Goal: Task Accomplishment & Management: Manage account settings

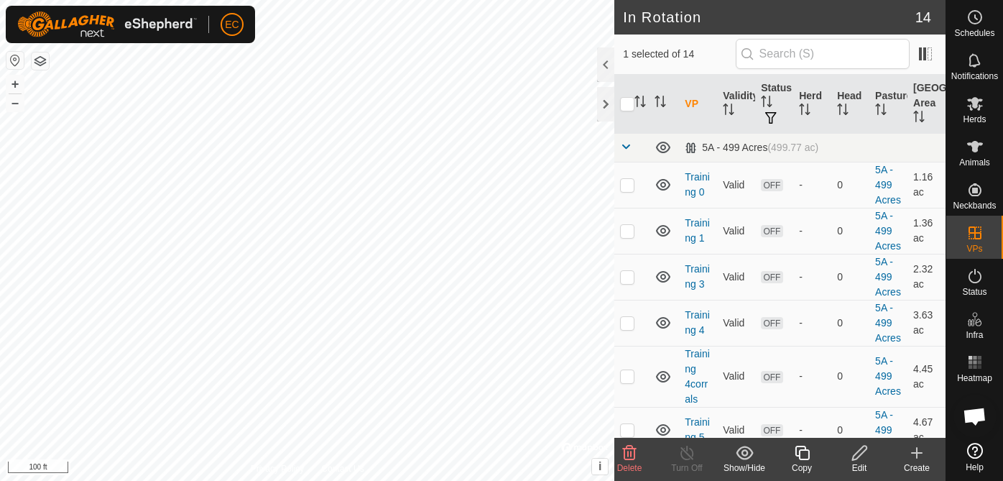
click at [861, 456] on icon at bounding box center [860, 452] width 18 height 17
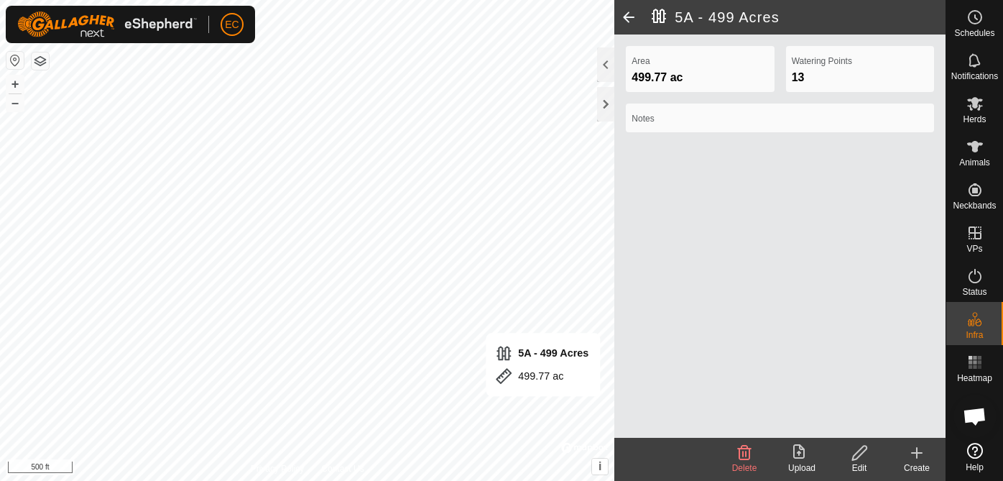
click at [632, 12] on span at bounding box center [629, 17] width 29 height 35
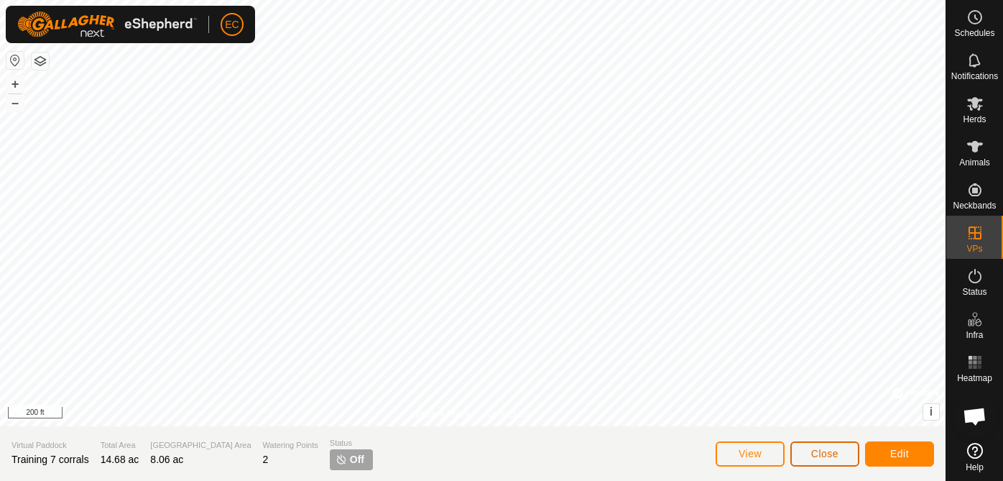
click at [822, 459] on span "Close" at bounding box center [824, 454] width 27 height 12
click at [831, 443] on button "Close" at bounding box center [825, 453] width 69 height 25
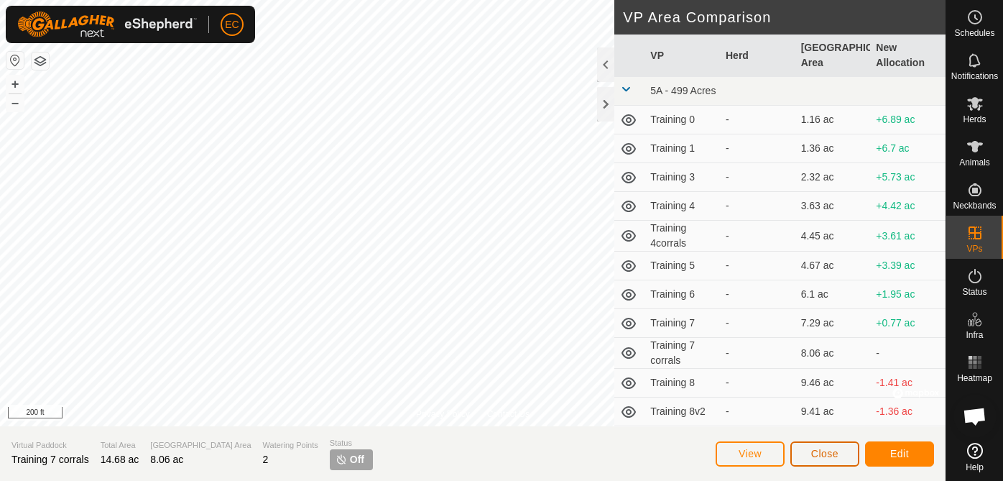
click at [831, 455] on span "Close" at bounding box center [824, 454] width 27 height 12
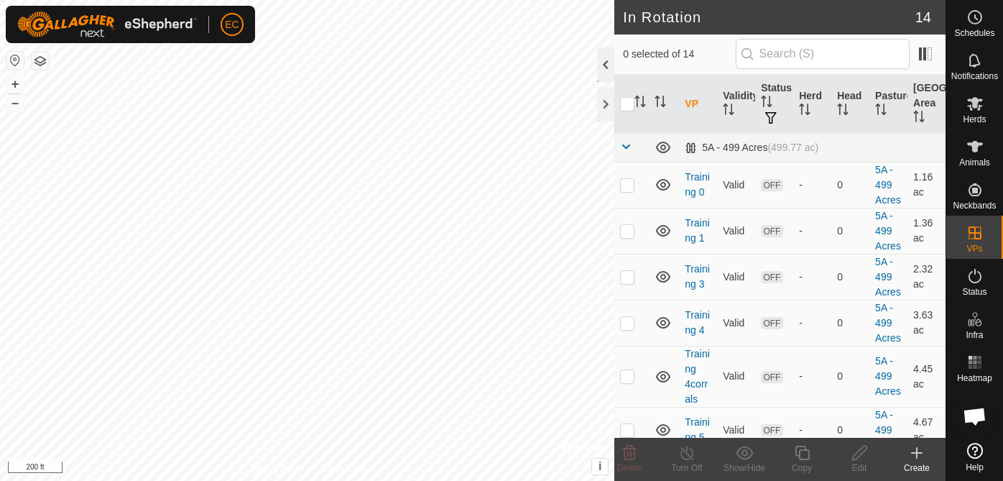
checkbox input "true"
click at [857, 453] on icon at bounding box center [860, 452] width 18 height 17
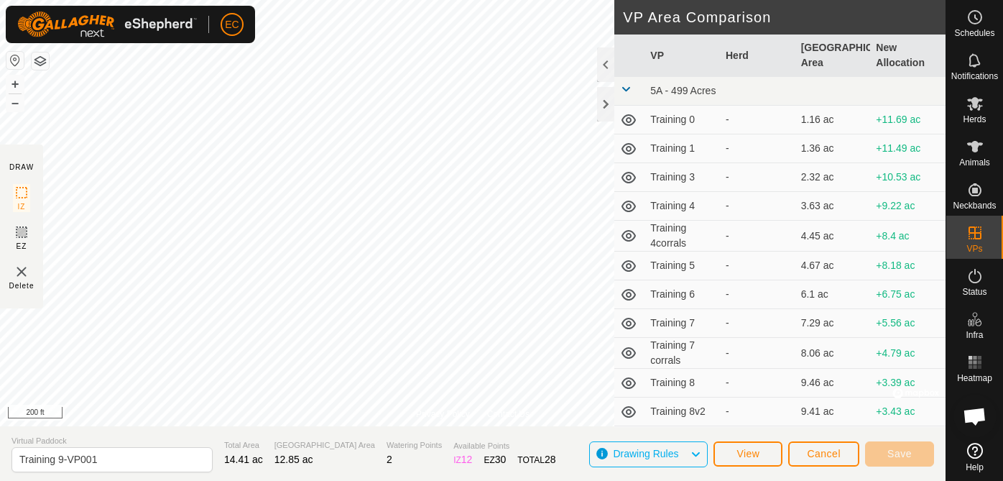
click at [431, 449] on div "Privacy Policy Contact Us Training 9-VP001 Status: OFF Type: Inclusion Zone + –…" at bounding box center [473, 240] width 946 height 481
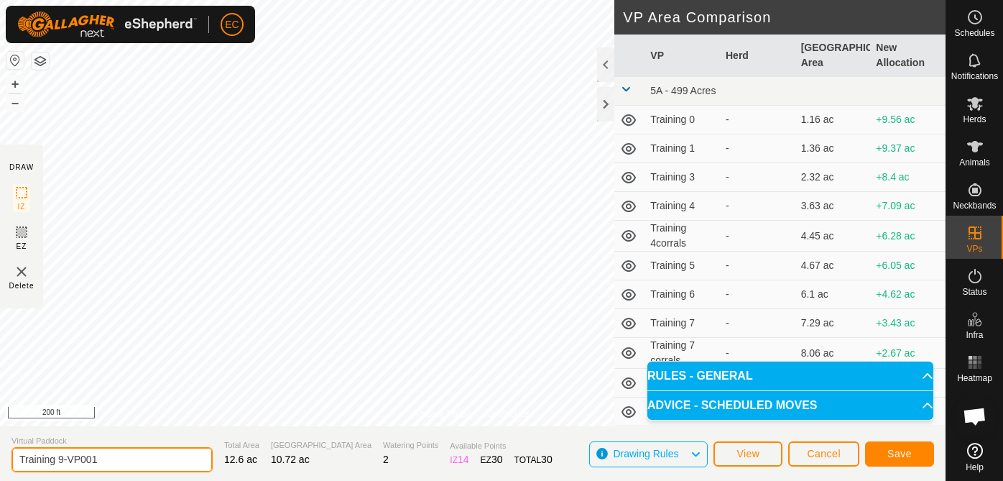
click at [93, 461] on input "Training 9-VP001" at bounding box center [112, 459] width 201 height 25
drag, startPoint x: 114, startPoint y: 458, endPoint x: 60, endPoint y: 458, distance: 53.9
click at [60, 458] on input "Training 9-VP001" at bounding box center [112, 459] width 201 height 25
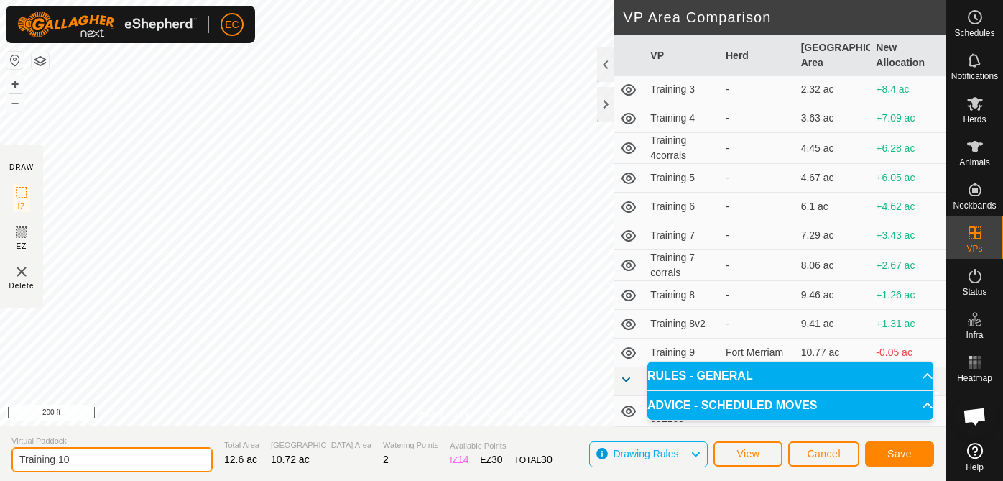
type input "Training 10"
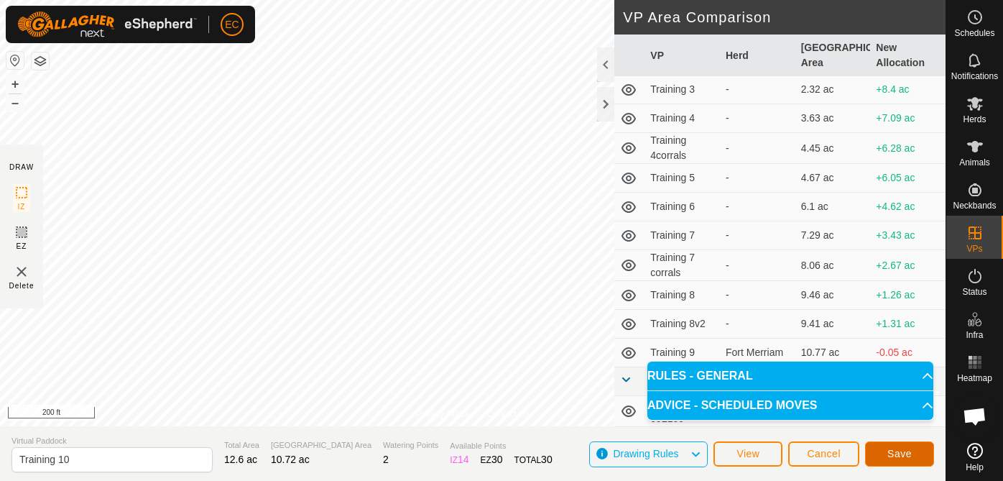
click at [896, 453] on span "Save" at bounding box center [900, 454] width 24 height 12
